Goal: Go to known website: Go to known website

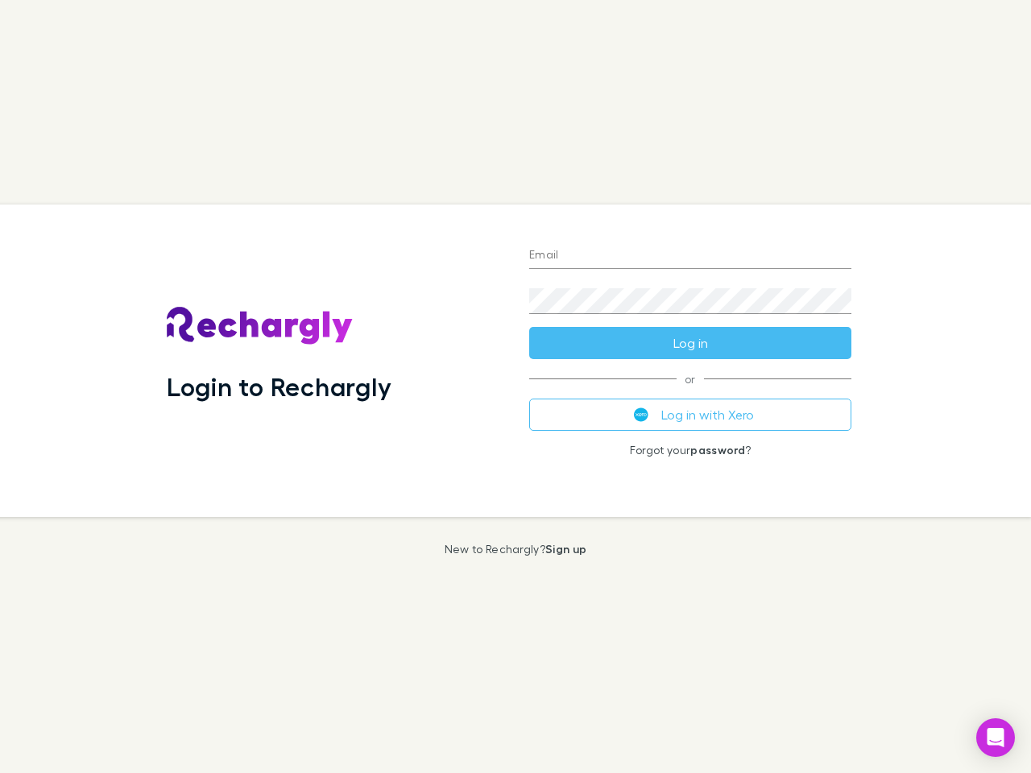
click at [516, 387] on div "Login to Rechargly" at bounding box center [335, 361] width 363 height 313
click at [690, 256] on input "Email" at bounding box center [690, 256] width 322 height 26
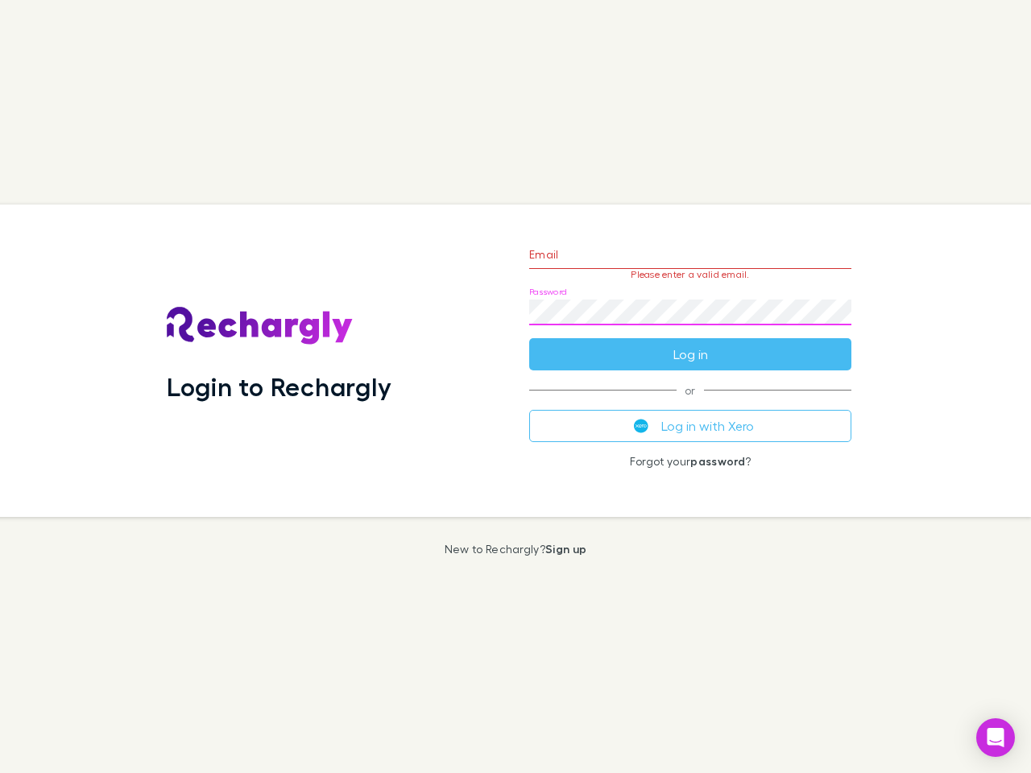
click at [690, 343] on form "Email Please enter a valid email. Password Log in" at bounding box center [690, 300] width 322 height 140
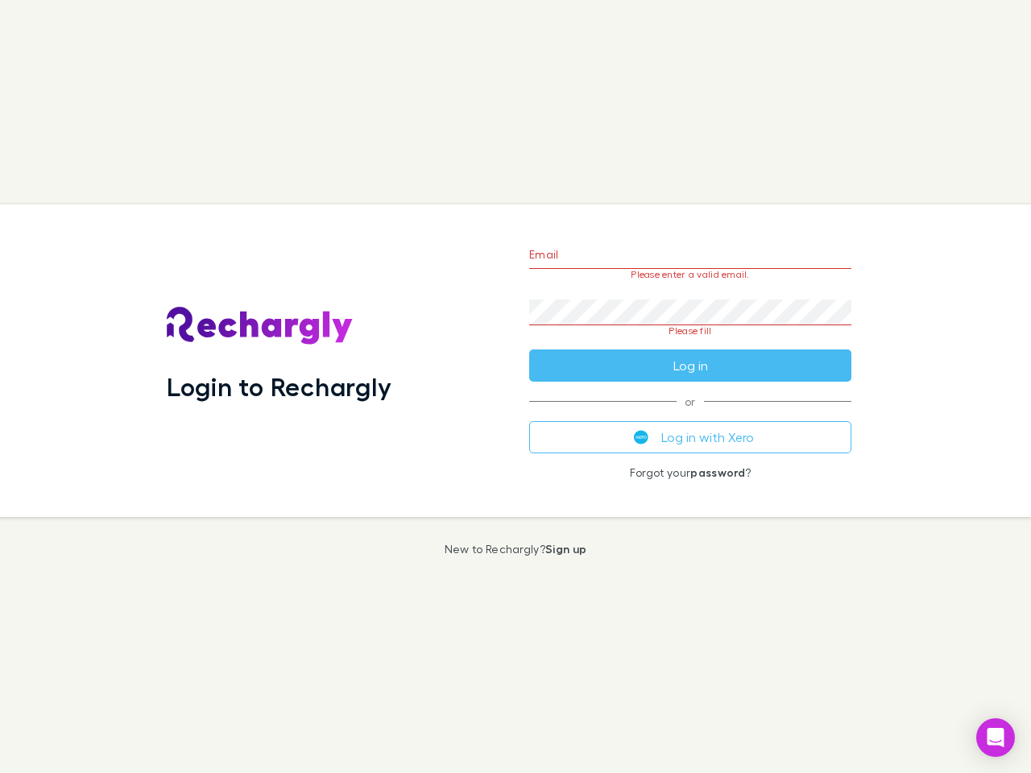
click at [690, 415] on div "Email Please enter a valid email. Password Please fill Log in or Log in with Xe…" at bounding box center [690, 361] width 348 height 313
click at [996, 738] on icon "Open Intercom Messenger" at bounding box center [996, 737] width 17 height 19
